Goal: Information Seeking & Learning: Learn about a topic

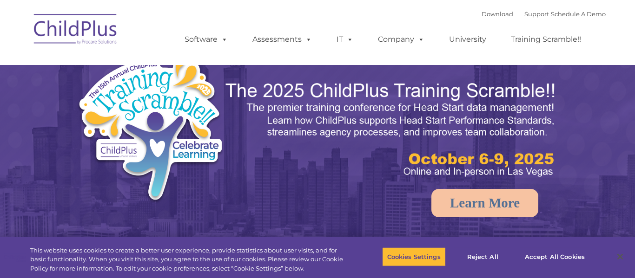
select select "MEDIUM"
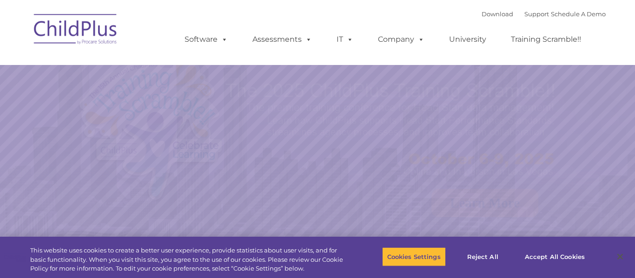
select select "MEDIUM"
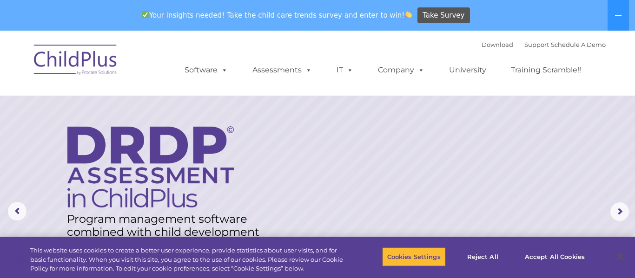
click at [95, 53] on img at bounding box center [75, 61] width 93 height 46
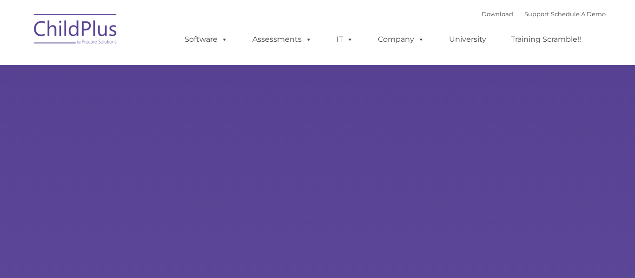
type input ""
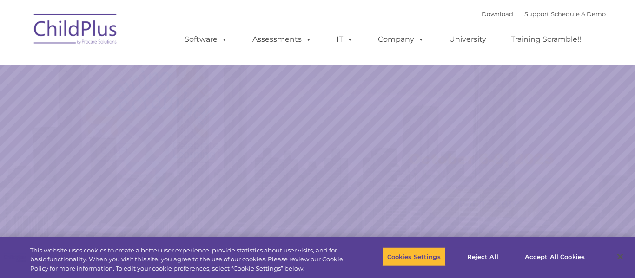
select select "MEDIUM"
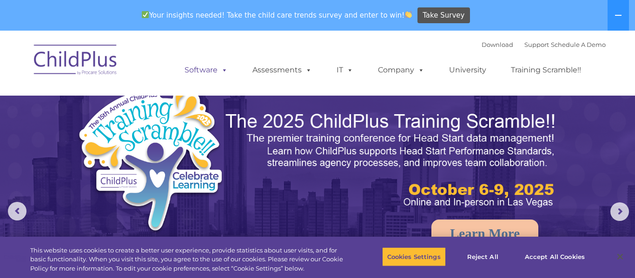
click at [225, 73] on span at bounding box center [223, 70] width 10 height 9
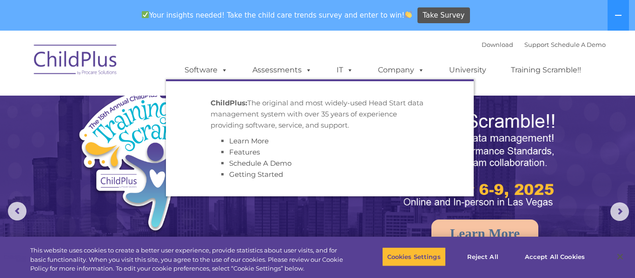
click at [494, 88] on ul "Software ChildPlus: The original and most widely-used Head Start data managemen…" at bounding box center [386, 70] width 440 height 37
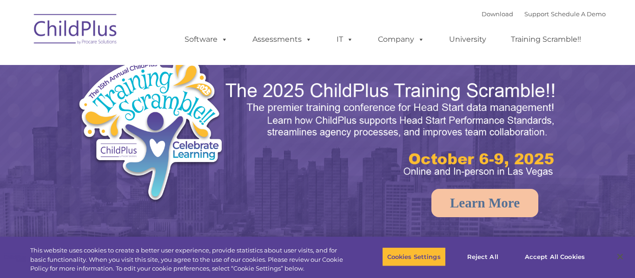
select select "MEDIUM"
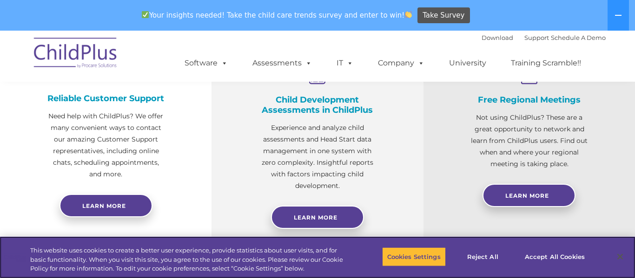
scroll to position [382, 0]
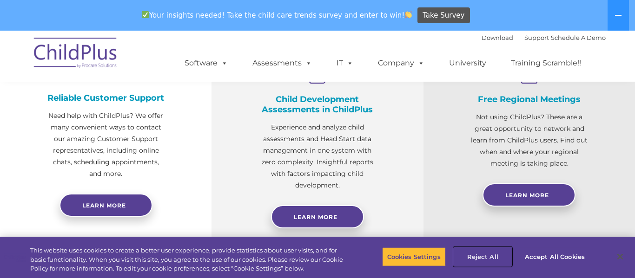
click at [485, 258] on button "Reject All" at bounding box center [483, 257] width 58 height 20
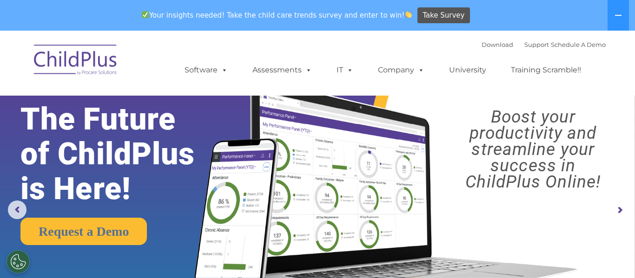
scroll to position [0, 0]
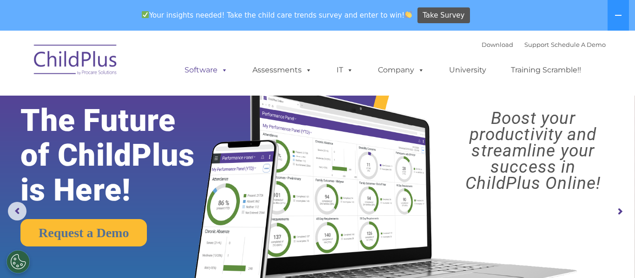
click at [218, 70] on span at bounding box center [223, 70] width 10 height 9
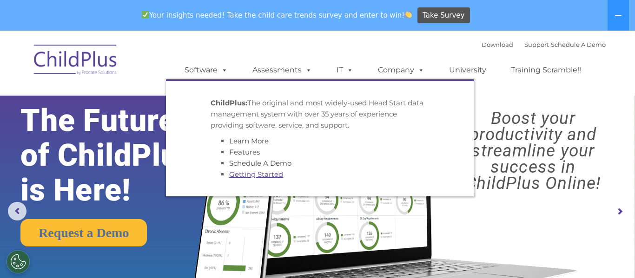
click at [268, 178] on link "Getting Started" at bounding box center [256, 174] width 54 height 9
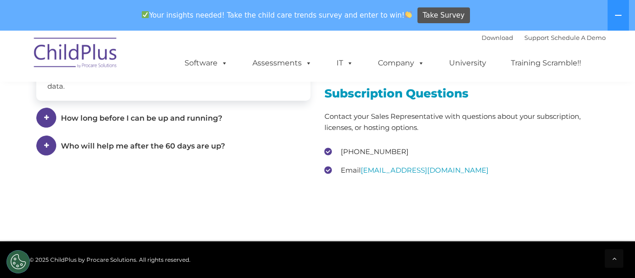
scroll to position [1545, 0]
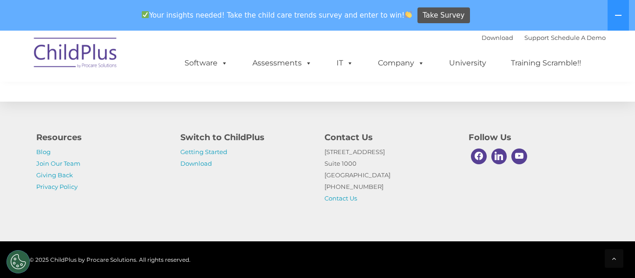
scroll to position [1545, 0]
